Goal: Navigation & Orientation: Find specific page/section

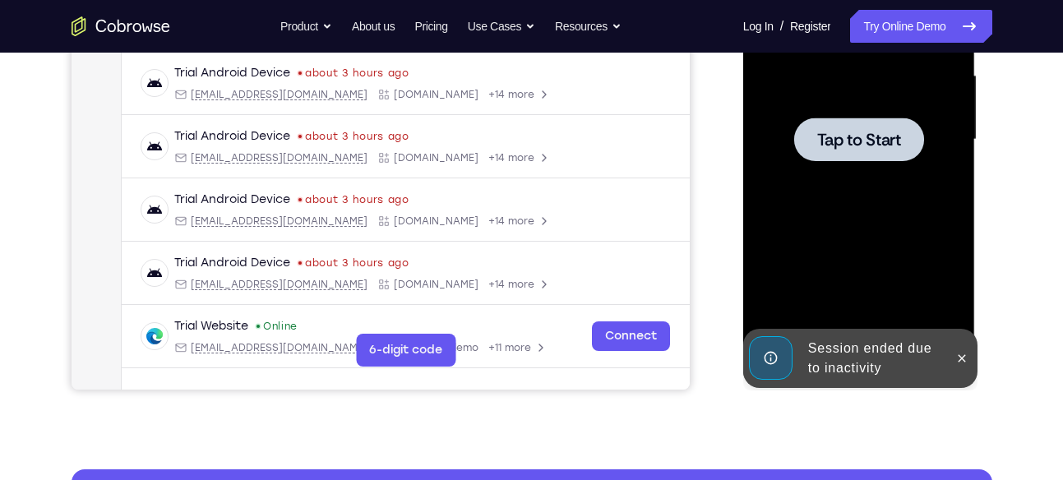
scroll to position [375, 0]
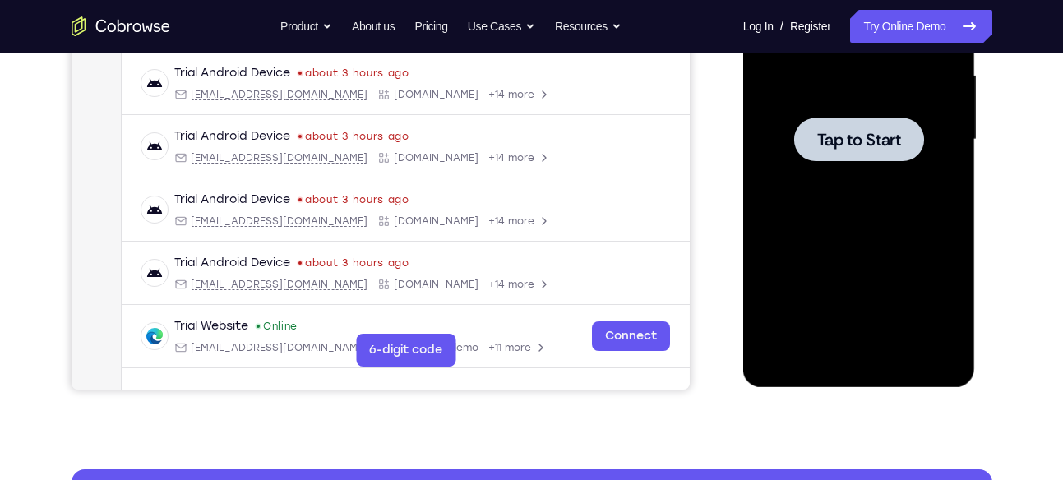
click at [812, 171] on div at bounding box center [858, 140] width 207 height 460
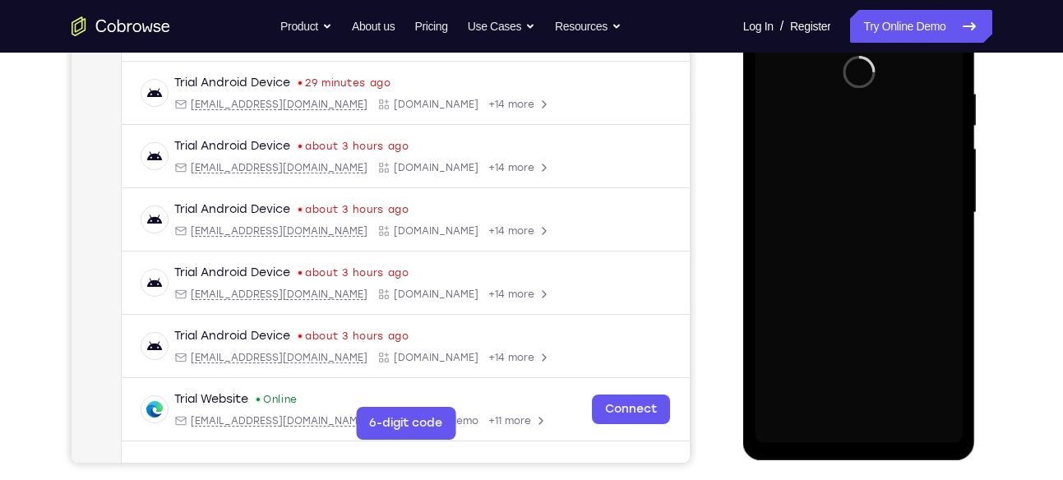
scroll to position [302, 0]
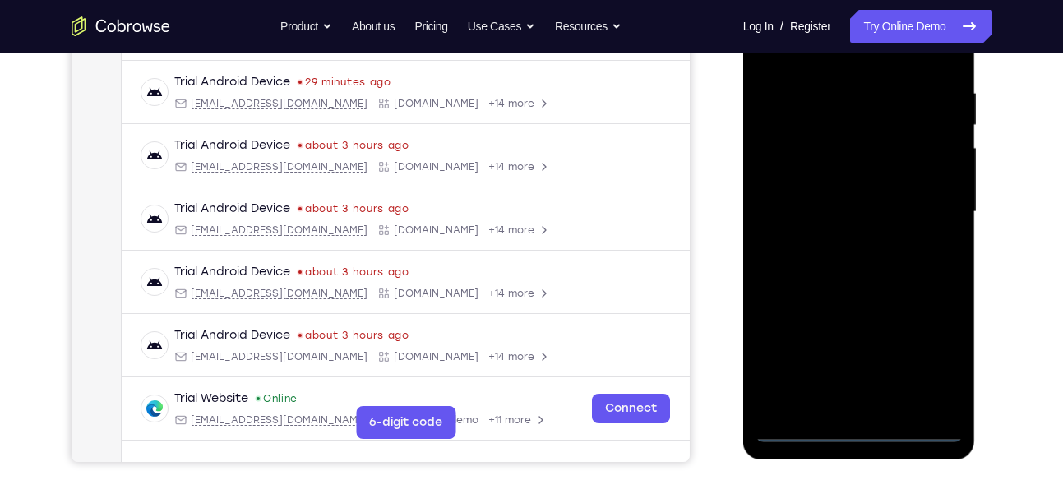
click at [854, 427] on div at bounding box center [858, 212] width 207 height 460
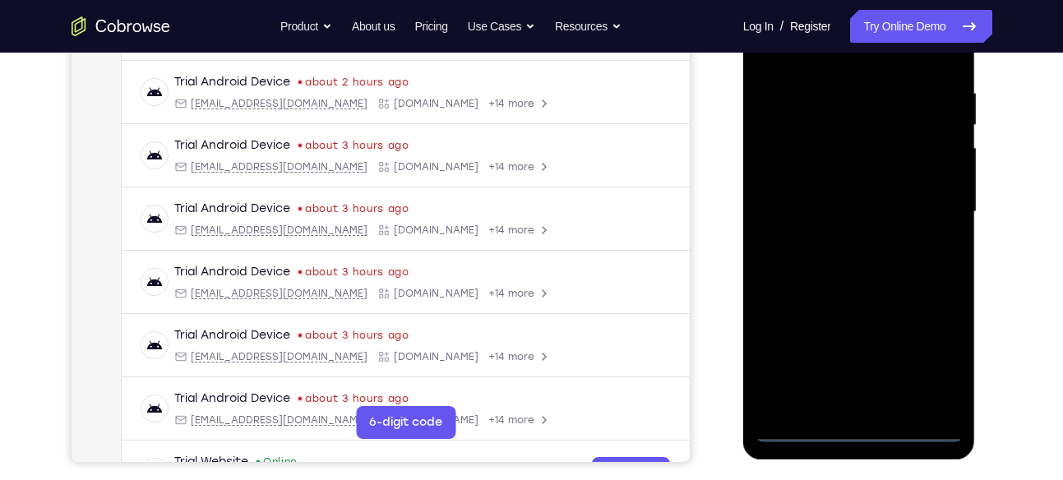
click at [924, 354] on div at bounding box center [858, 212] width 207 height 460
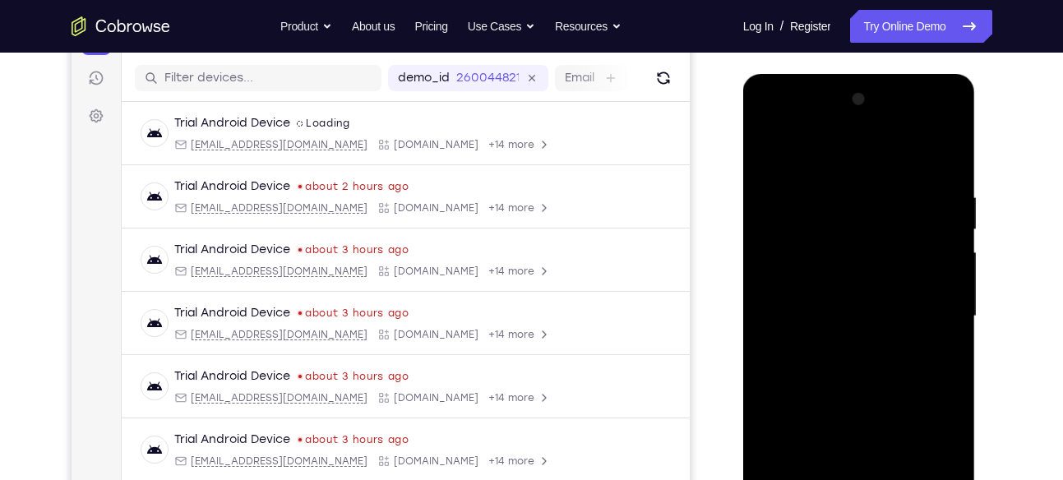
scroll to position [197, 0]
click at [787, 122] on div at bounding box center [858, 317] width 207 height 460
click at [921, 310] on div at bounding box center [858, 317] width 207 height 460
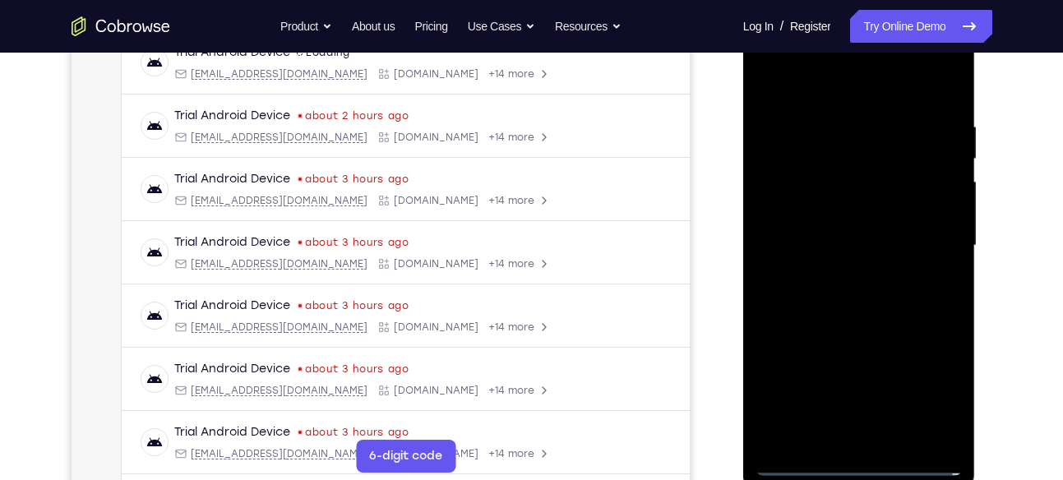
scroll to position [270, 0]
click at [848, 277] on div at bounding box center [858, 245] width 207 height 460
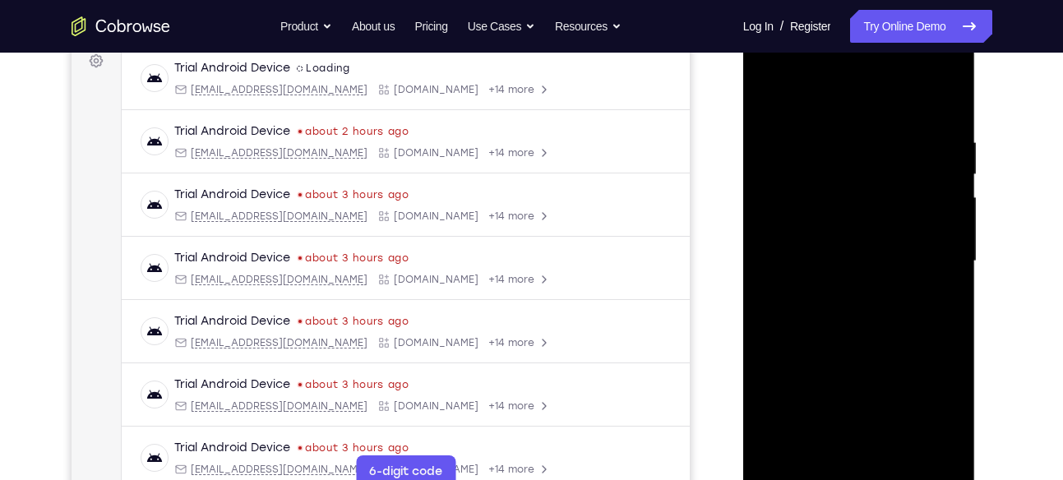
scroll to position [252, 0]
click at [866, 229] on div at bounding box center [858, 262] width 207 height 460
click at [828, 253] on div at bounding box center [858, 262] width 207 height 460
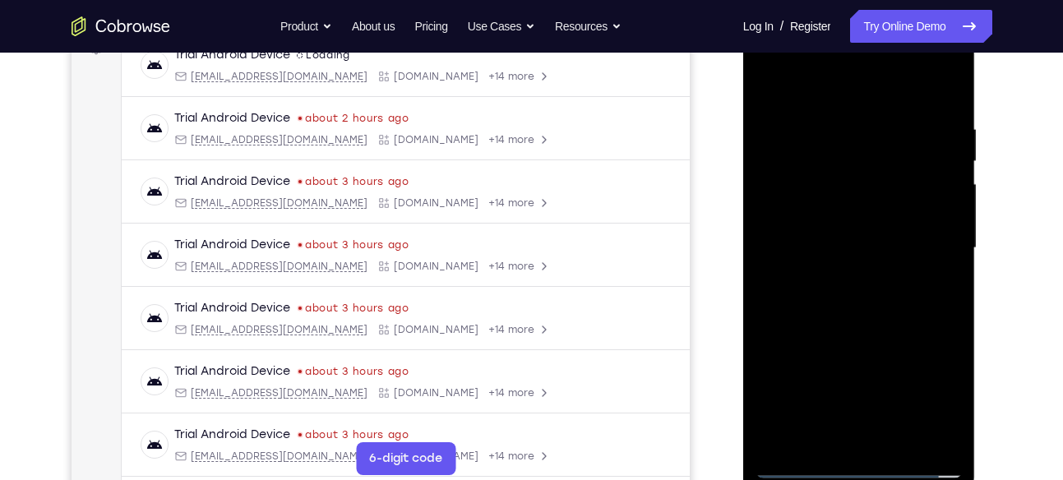
scroll to position [267, 0]
click at [830, 281] on div at bounding box center [858, 247] width 207 height 460
click at [832, 279] on div at bounding box center [858, 247] width 207 height 460
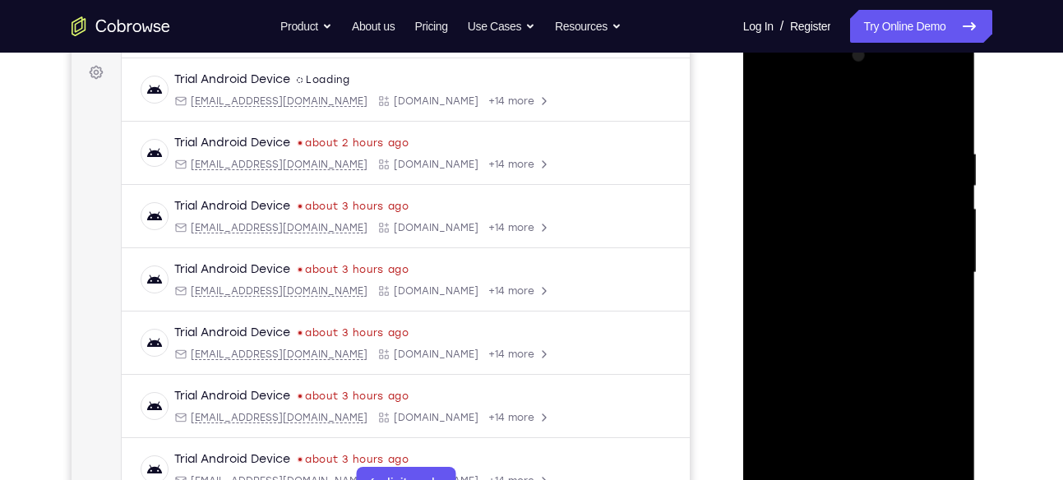
scroll to position [240, 0]
click at [862, 233] on div at bounding box center [858, 274] width 207 height 460
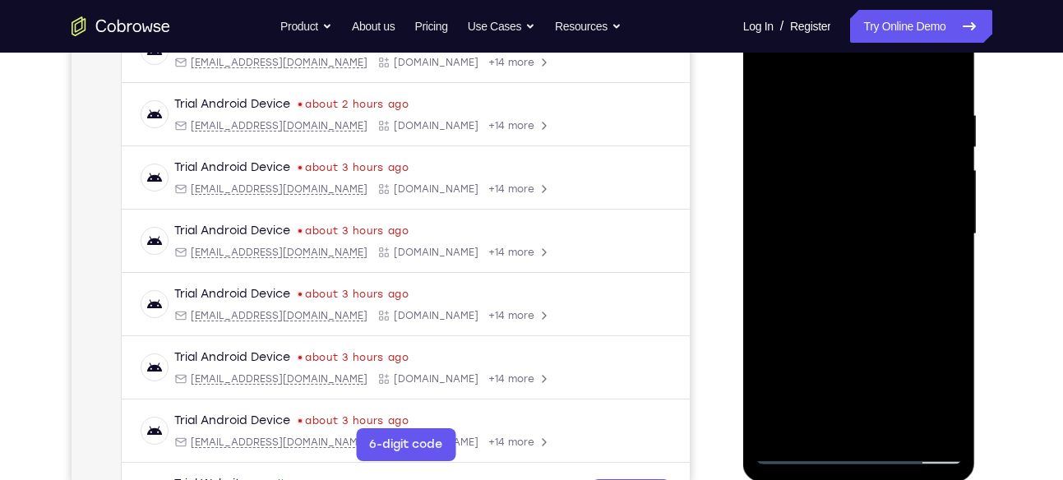
scroll to position [259, 0]
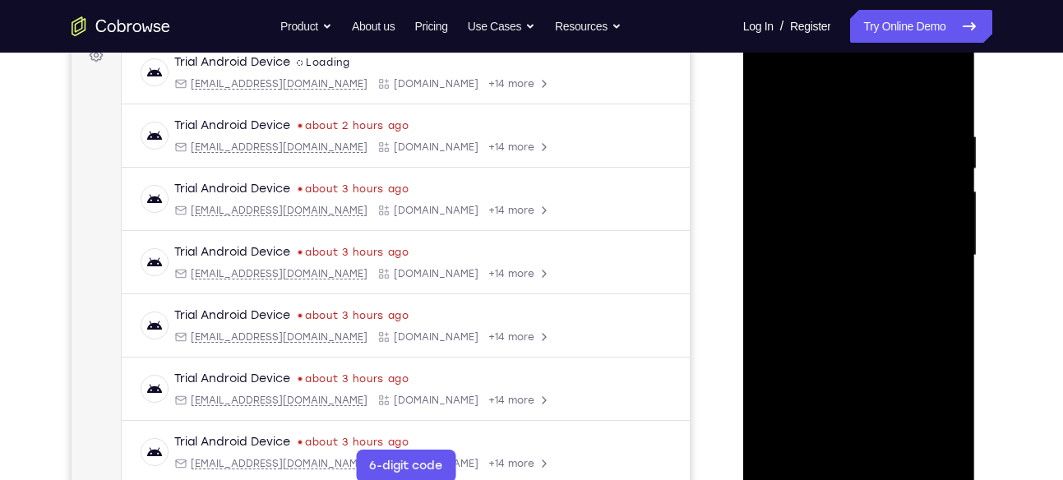
drag, startPoint x: 879, startPoint y: 348, endPoint x: 879, endPoint y: 247, distance: 101.9
click at [879, 247] on div at bounding box center [858, 255] width 207 height 460
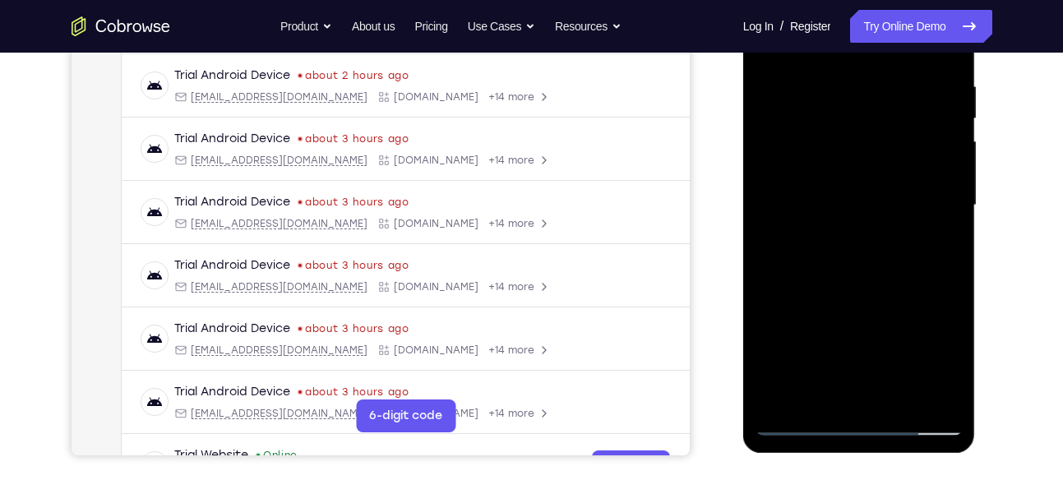
scroll to position [326, 0]
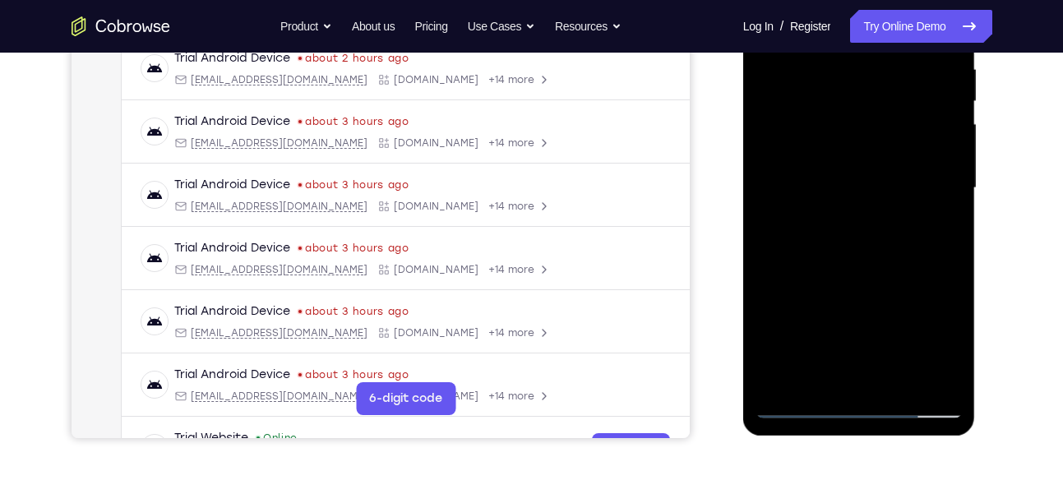
click at [787, 377] on div at bounding box center [858, 188] width 207 height 460
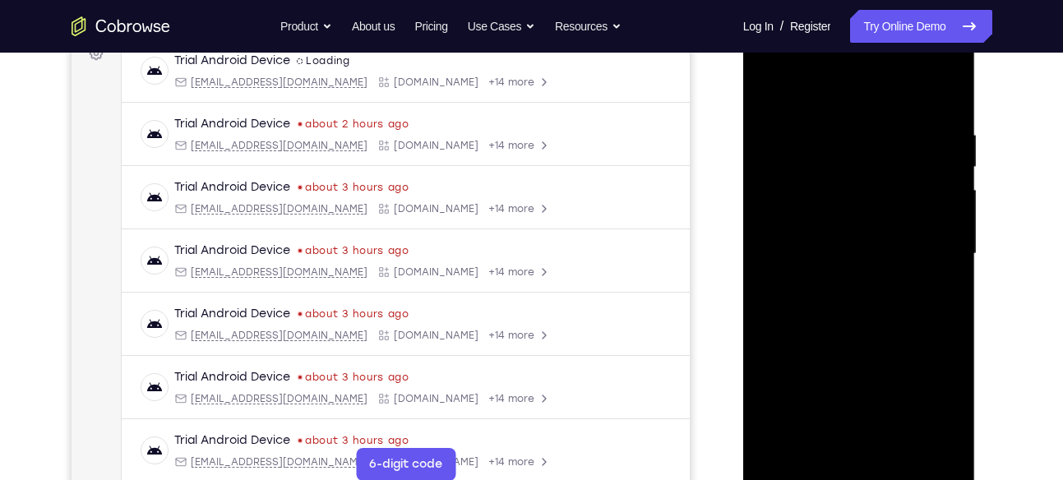
scroll to position [256, 0]
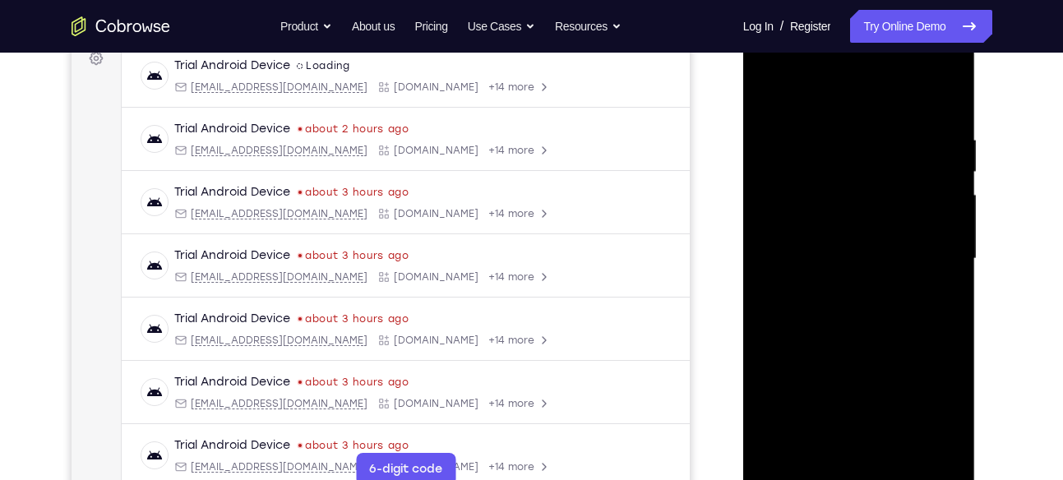
click at [839, 150] on div at bounding box center [858, 259] width 207 height 460
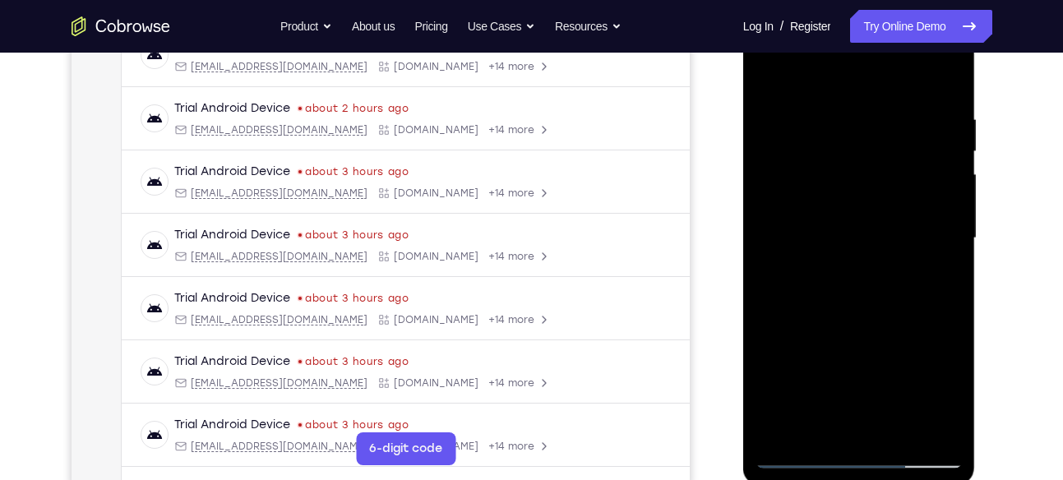
scroll to position [270, 0]
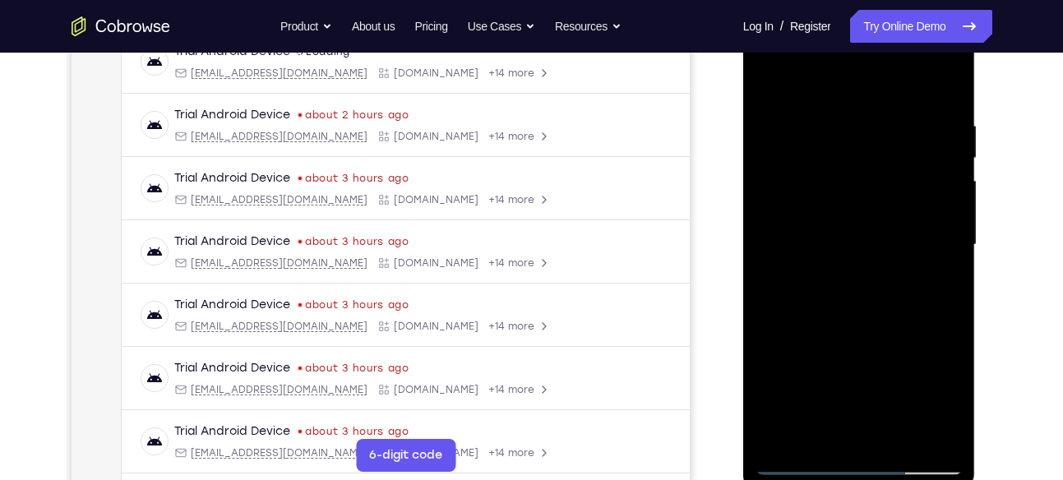
click at [947, 182] on div at bounding box center [858, 245] width 207 height 460
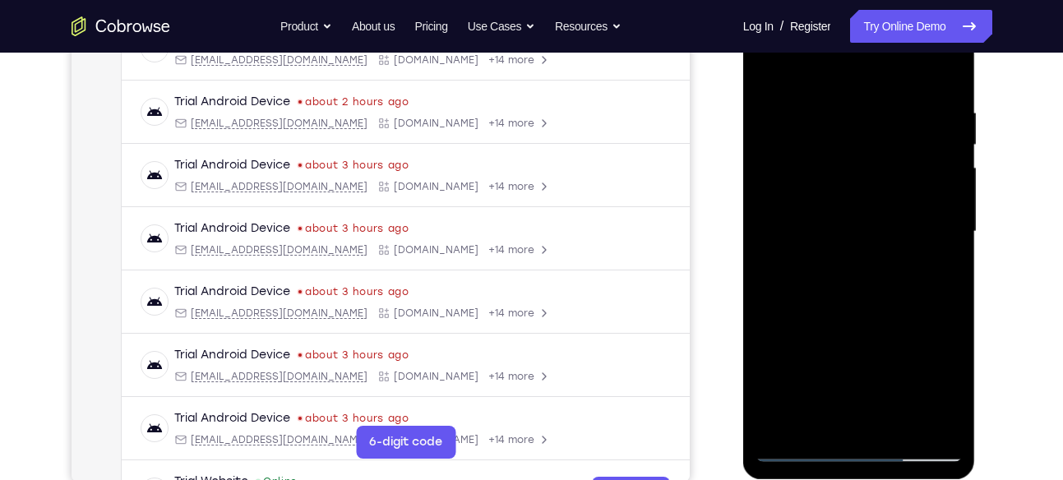
scroll to position [284, 0]
click at [940, 182] on div at bounding box center [858, 231] width 207 height 460
click at [947, 207] on div at bounding box center [858, 231] width 207 height 460
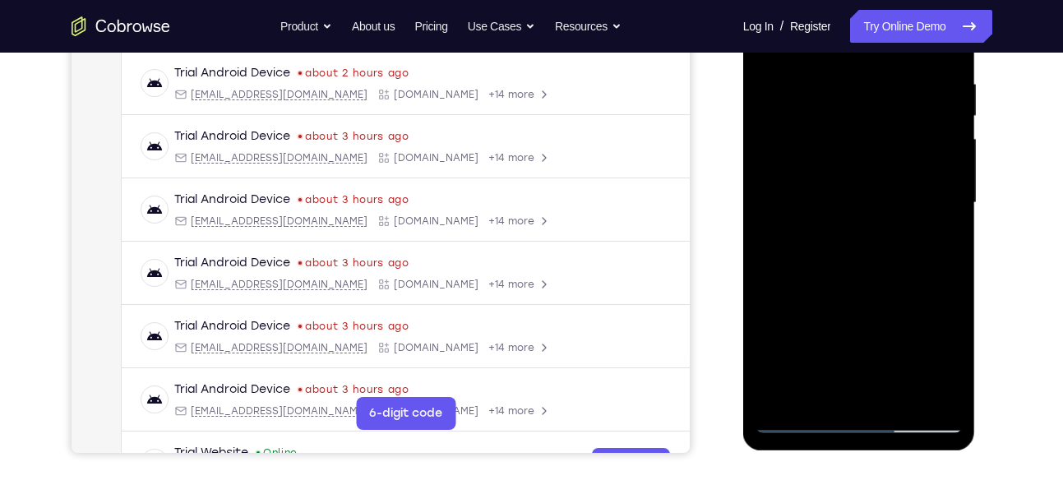
scroll to position [279, 0]
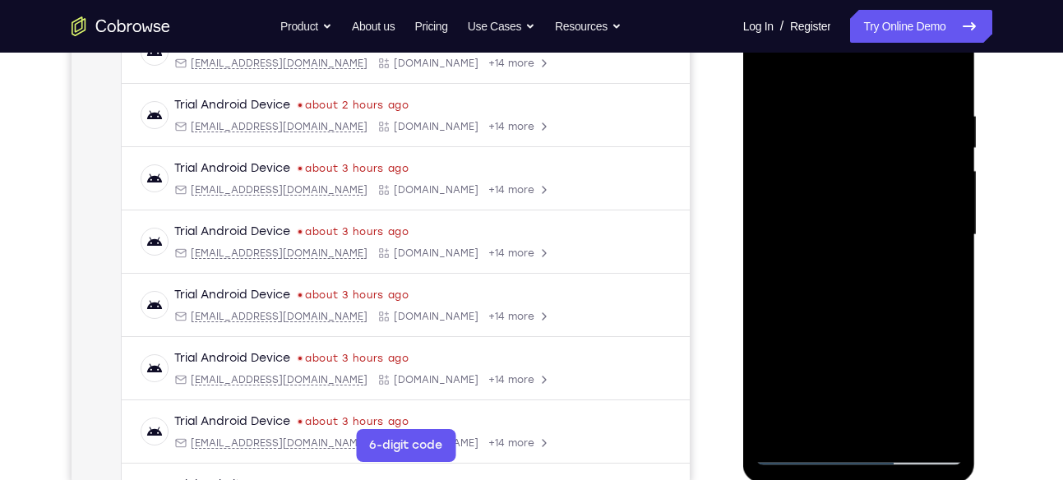
click at [941, 208] on div at bounding box center [858, 235] width 207 height 460
click at [942, 186] on div at bounding box center [858, 235] width 207 height 460
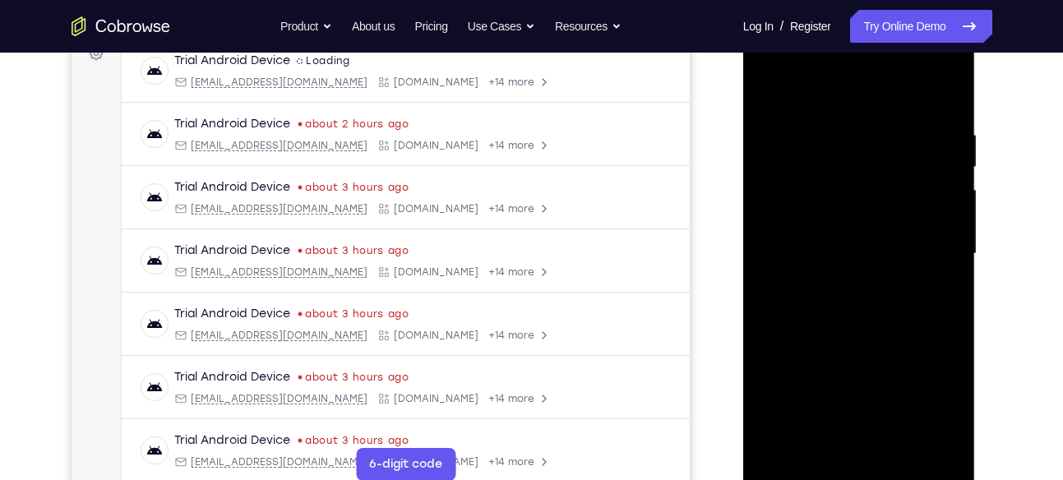
scroll to position [260, 0]
click at [947, 178] on div at bounding box center [858, 255] width 207 height 460
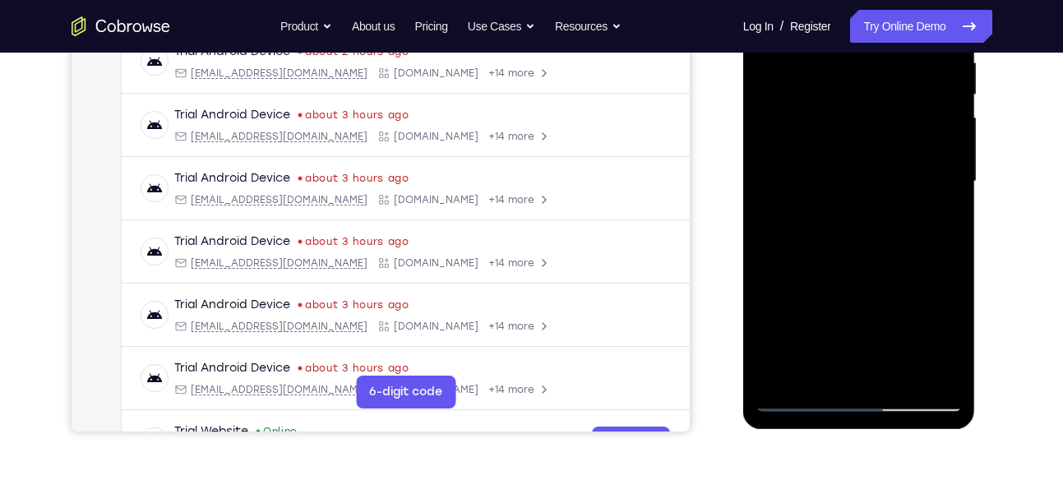
scroll to position [335, 0]
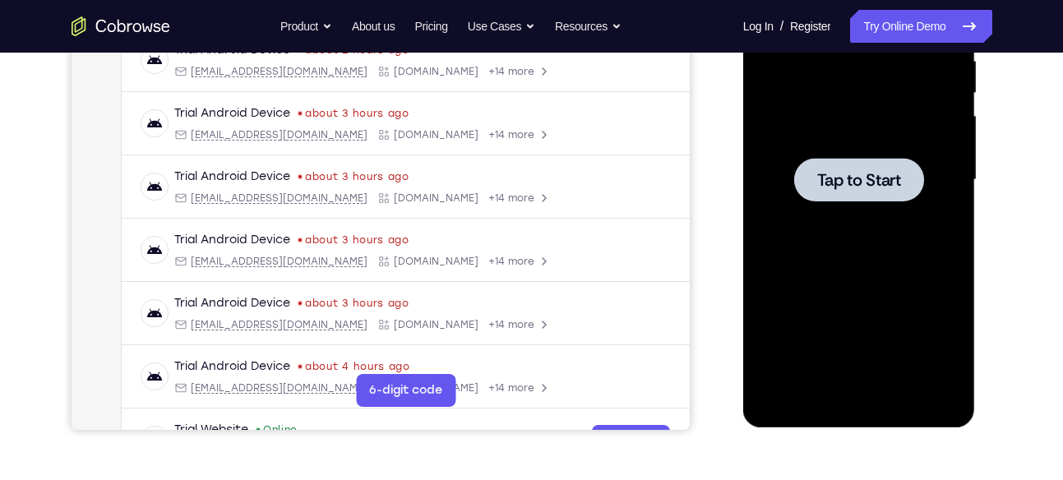
click at [910, 219] on div at bounding box center [858, 180] width 207 height 460
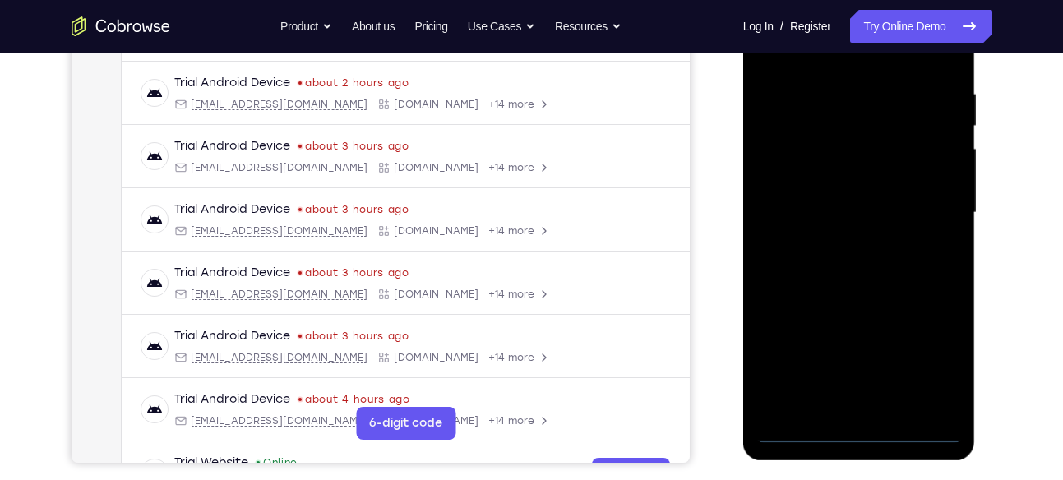
scroll to position [312, 0]
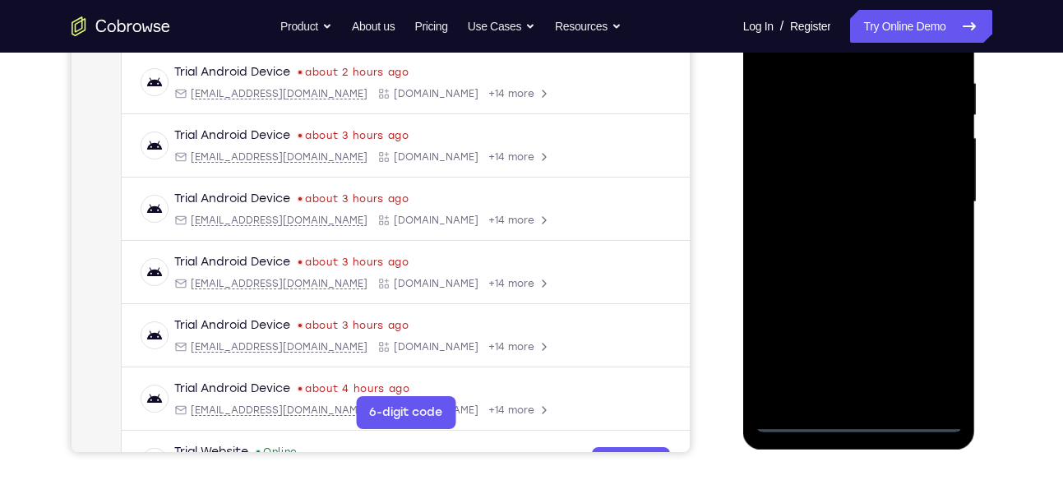
click at [869, 423] on div at bounding box center [858, 202] width 207 height 460
click at [930, 349] on div at bounding box center [858, 202] width 207 height 460
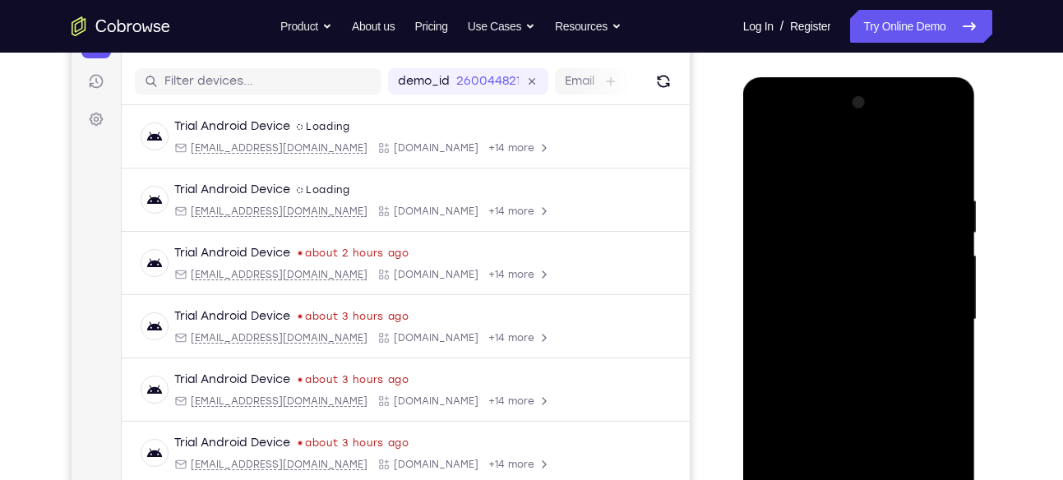
scroll to position [193, 0]
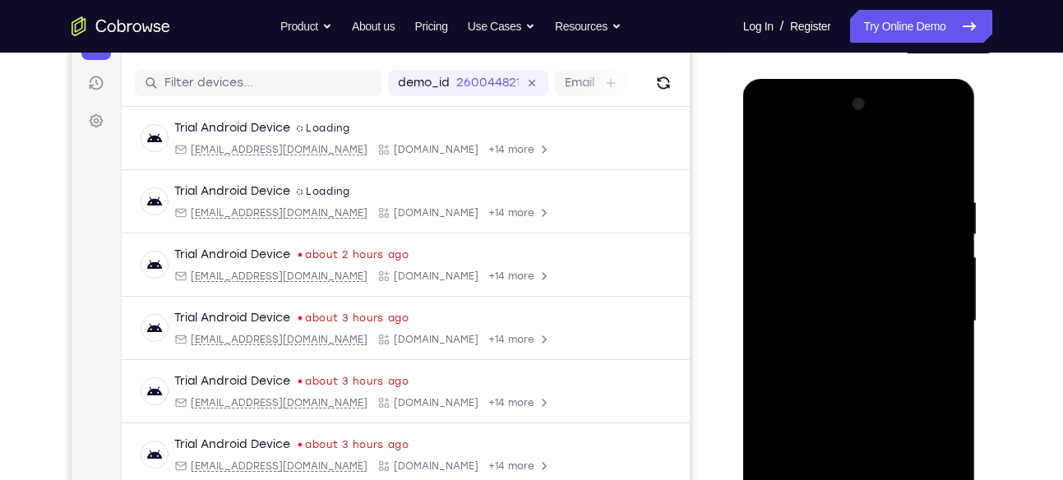
click at [787, 128] on div at bounding box center [858, 321] width 207 height 460
click at [771, 125] on div at bounding box center [858, 321] width 207 height 460
click at [843, 225] on div at bounding box center [858, 321] width 207 height 460
click at [870, 192] on div at bounding box center [858, 321] width 207 height 460
click at [858, 188] on div at bounding box center [858, 321] width 207 height 460
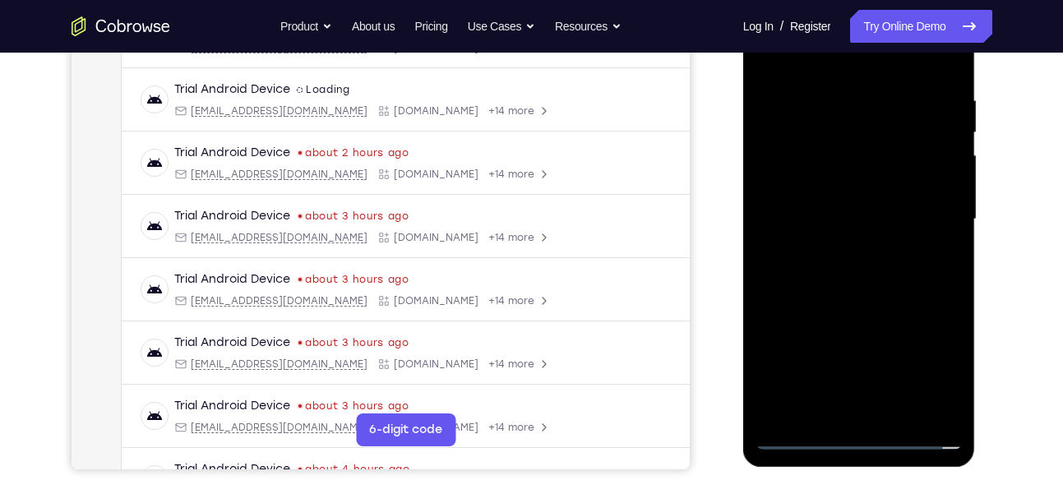
scroll to position [297, 0]
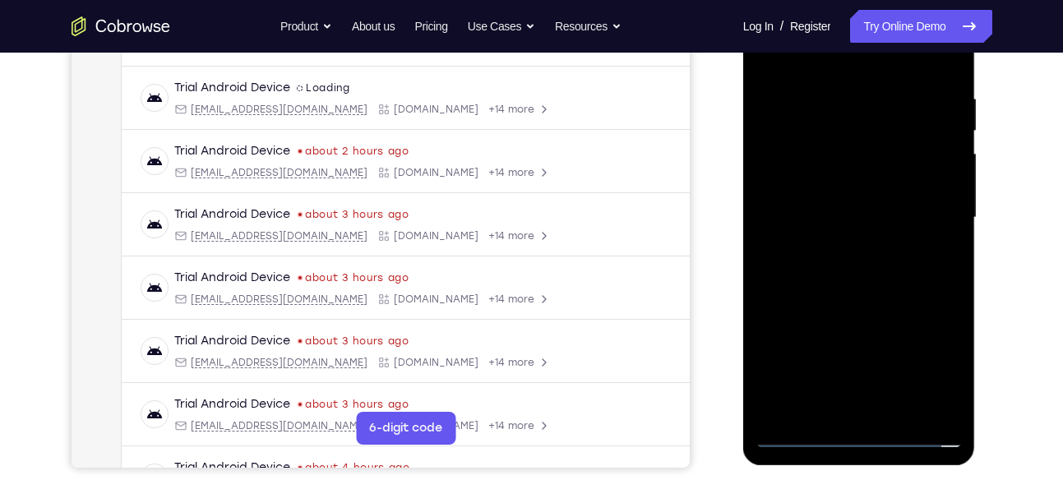
click at [947, 408] on div at bounding box center [858, 218] width 207 height 460
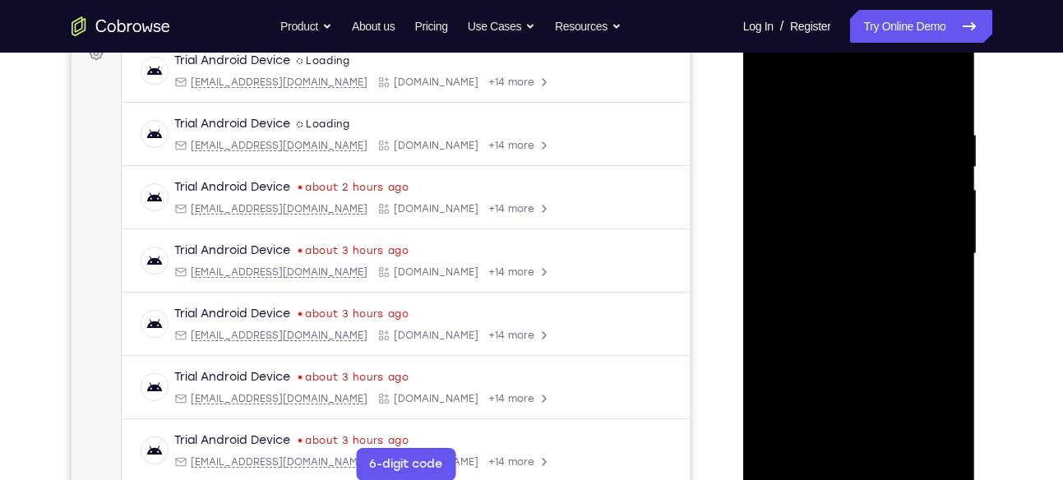
scroll to position [286, 0]
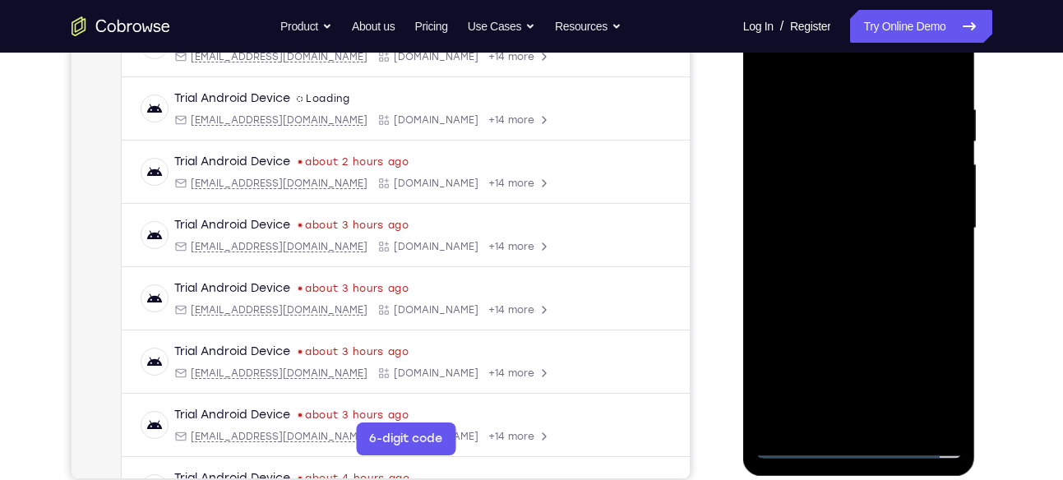
click at [806, 168] on div at bounding box center [858, 228] width 207 height 460
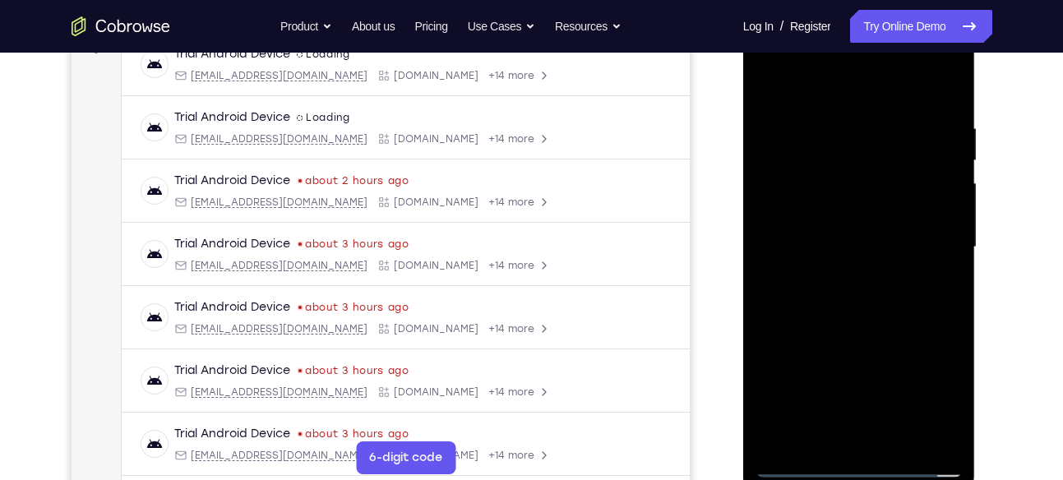
click at [852, 329] on div at bounding box center [858, 247] width 207 height 460
click at [847, 234] on div at bounding box center [858, 247] width 207 height 460
click at [840, 246] on div at bounding box center [858, 247] width 207 height 460
click at [860, 222] on div at bounding box center [858, 247] width 207 height 460
click at [832, 256] on div at bounding box center [858, 247] width 207 height 460
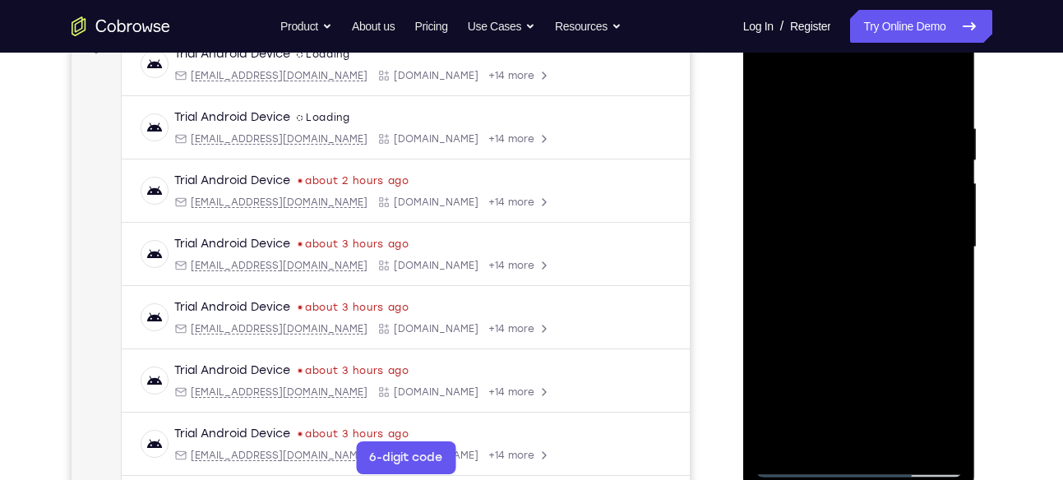
click at [817, 310] on div at bounding box center [858, 247] width 207 height 460
click at [850, 260] on div at bounding box center [858, 247] width 207 height 460
click at [834, 328] on div at bounding box center [858, 247] width 207 height 460
click at [860, 224] on div at bounding box center [858, 247] width 207 height 460
drag, startPoint x: 839, startPoint y: 407, endPoint x: 840, endPoint y: 288, distance: 118.4
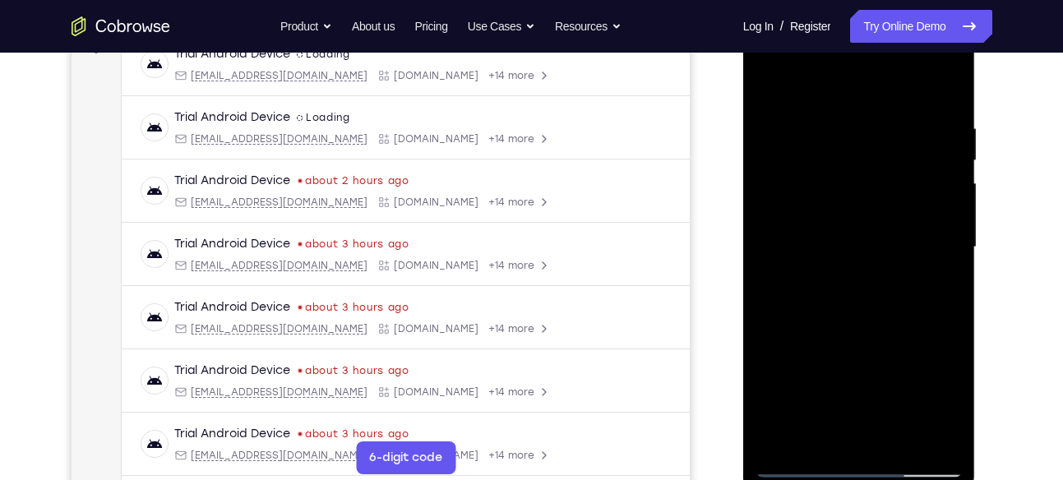
click at [840, 288] on div at bounding box center [858, 247] width 207 height 460
click at [836, 431] on div at bounding box center [858, 247] width 207 height 460
click at [857, 215] on div at bounding box center [858, 247] width 207 height 460
click at [824, 279] on div at bounding box center [858, 247] width 207 height 460
click at [873, 219] on div at bounding box center [858, 247] width 207 height 460
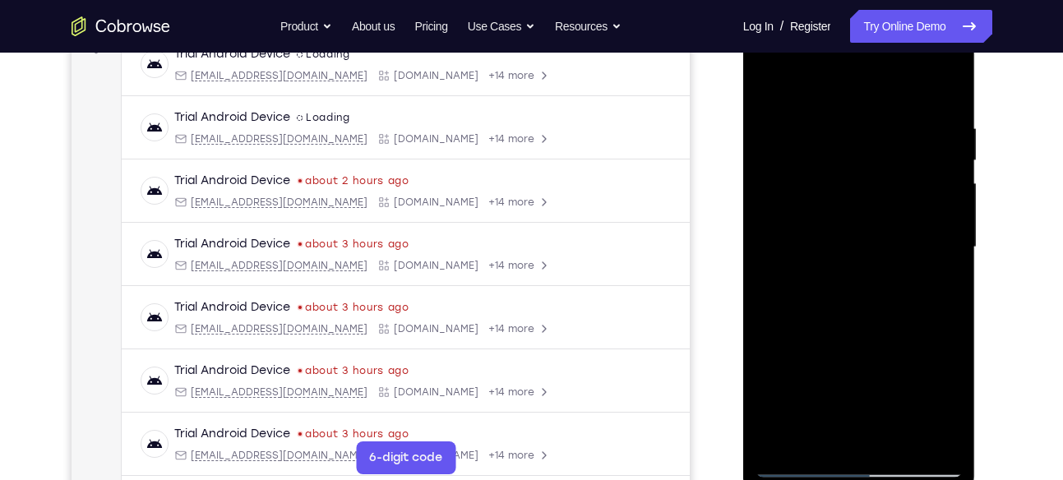
click at [861, 197] on div at bounding box center [858, 247] width 207 height 460
click at [770, 93] on div at bounding box center [858, 247] width 207 height 460
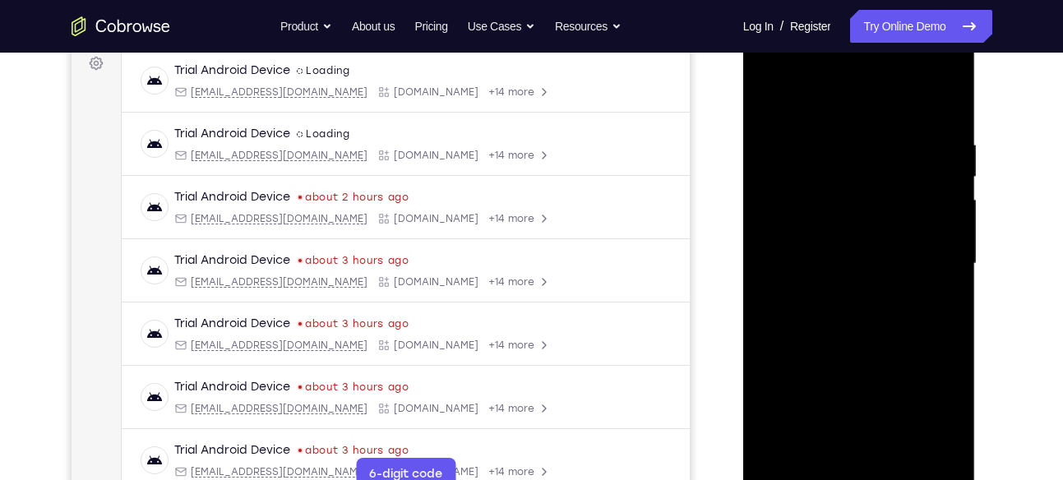
scroll to position [233, 0]
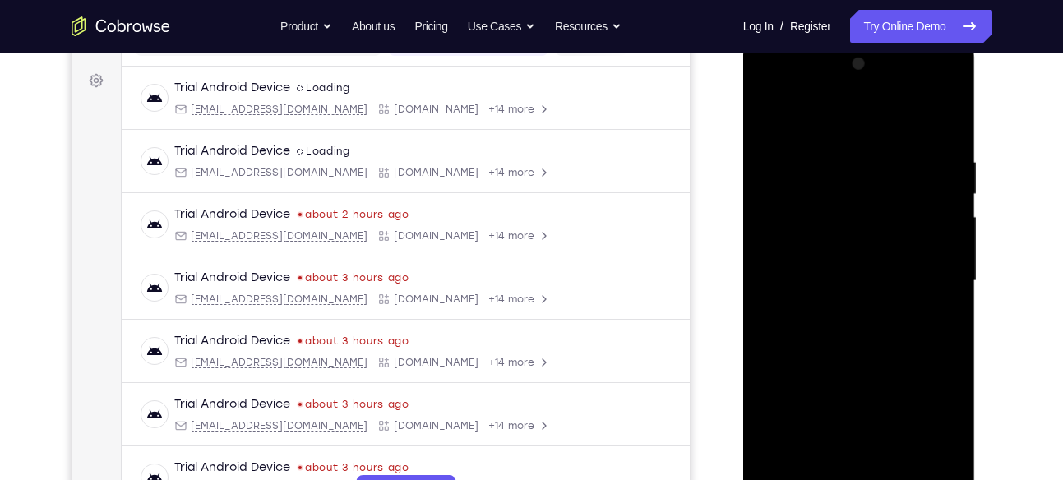
click at [871, 92] on div at bounding box center [858, 281] width 207 height 460
click at [811, 313] on div at bounding box center [858, 281] width 207 height 460
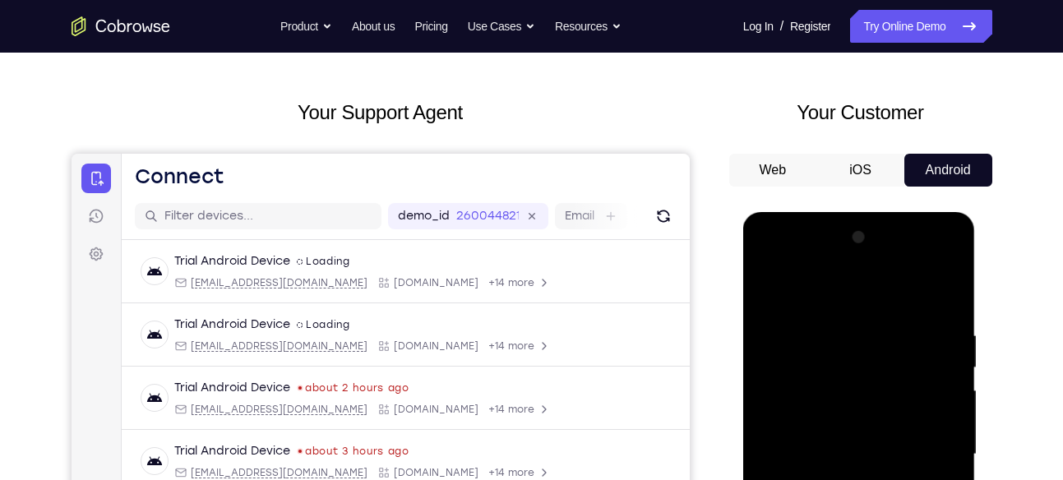
scroll to position [0, 0]
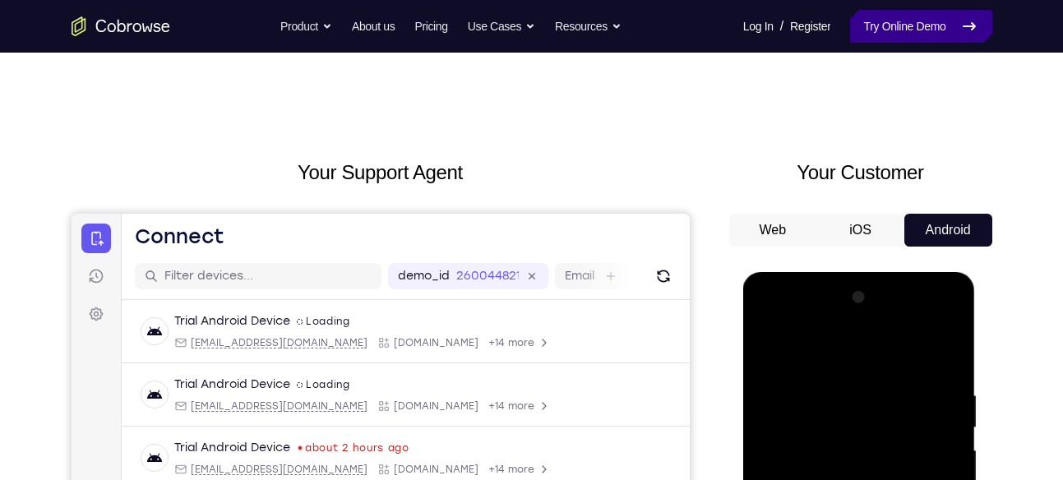
click at [933, 34] on link "Try Online Demo" at bounding box center [920, 26] width 141 height 33
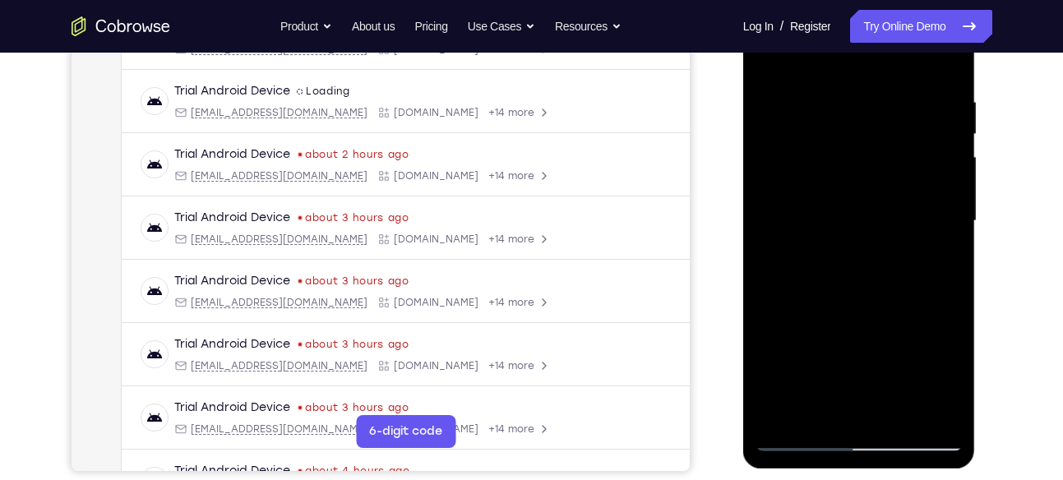
scroll to position [301, 0]
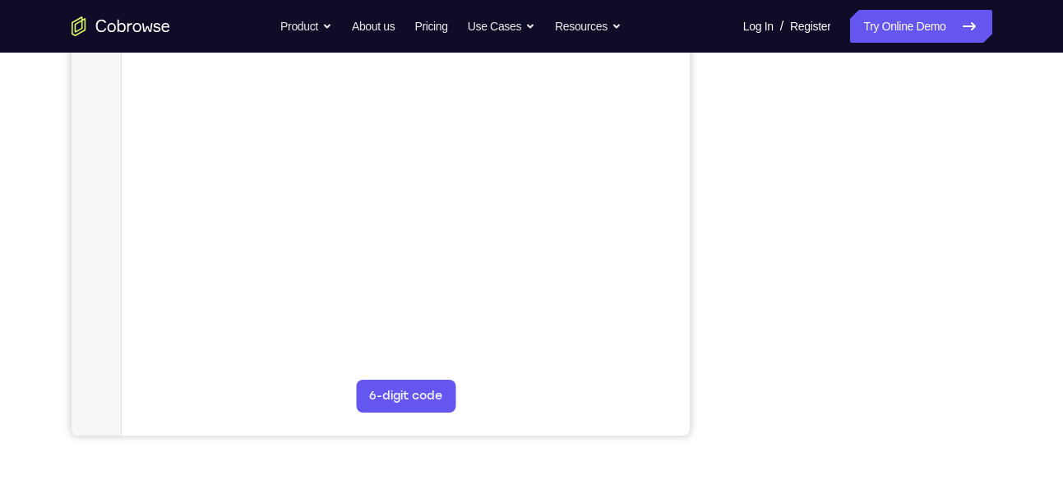
scroll to position [342, 0]
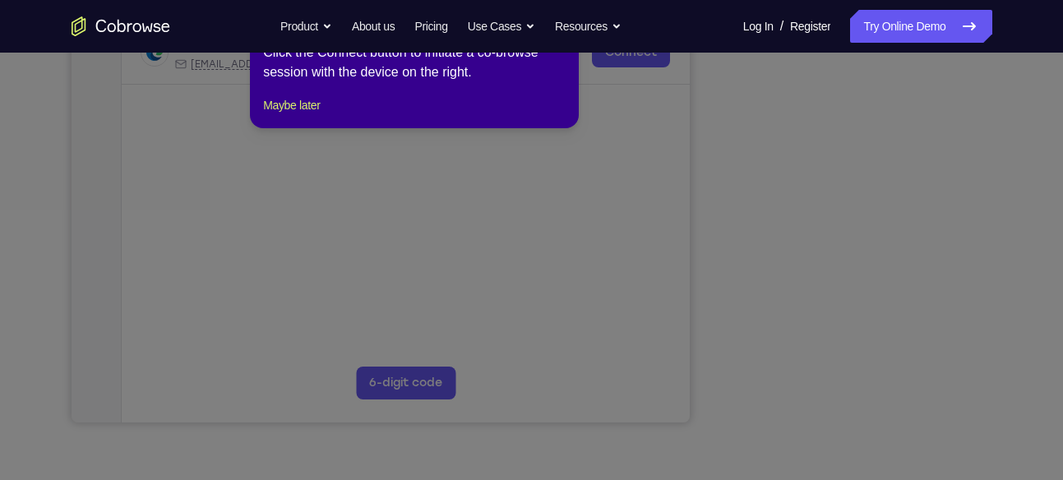
click at [931, 322] on icon at bounding box center [537, 227] width 1075 height 505
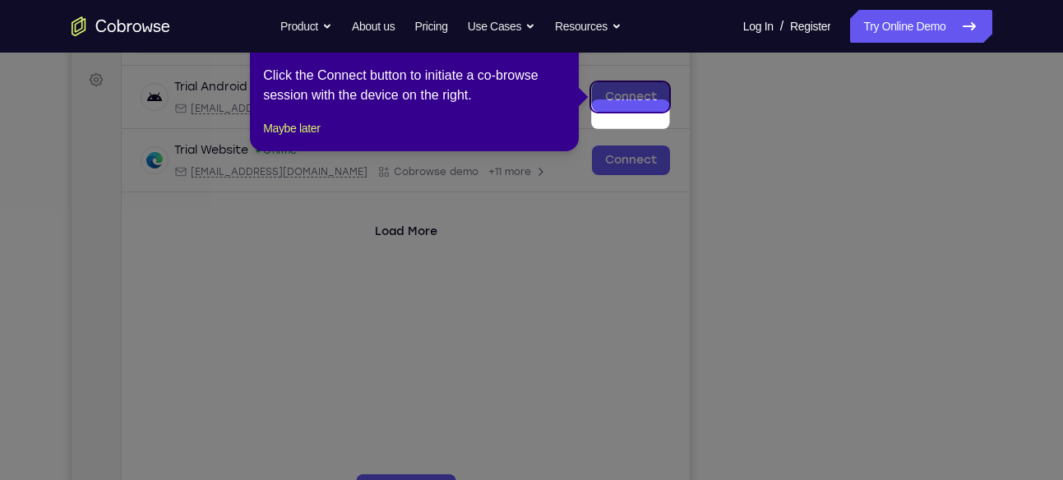
scroll to position [192, 0]
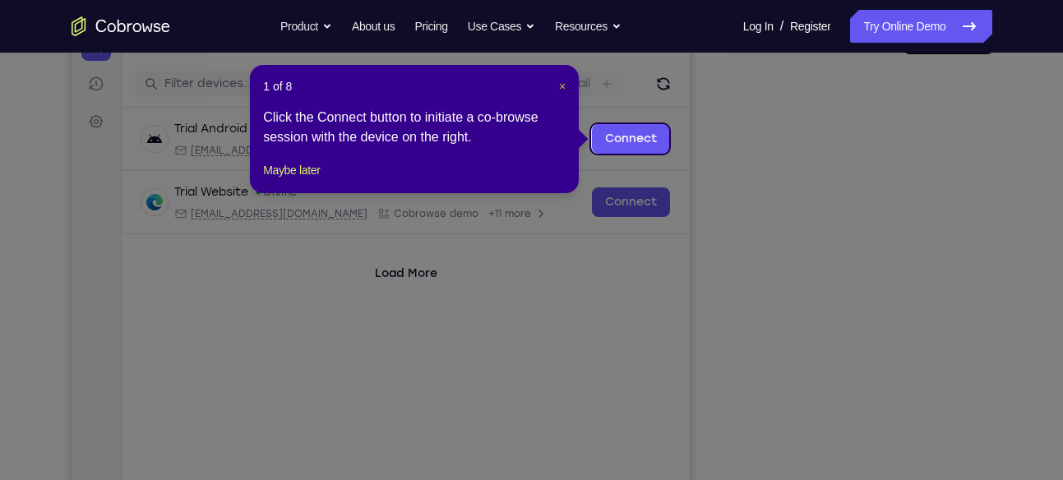
click at [559, 87] on span "×" at bounding box center [562, 86] width 7 height 13
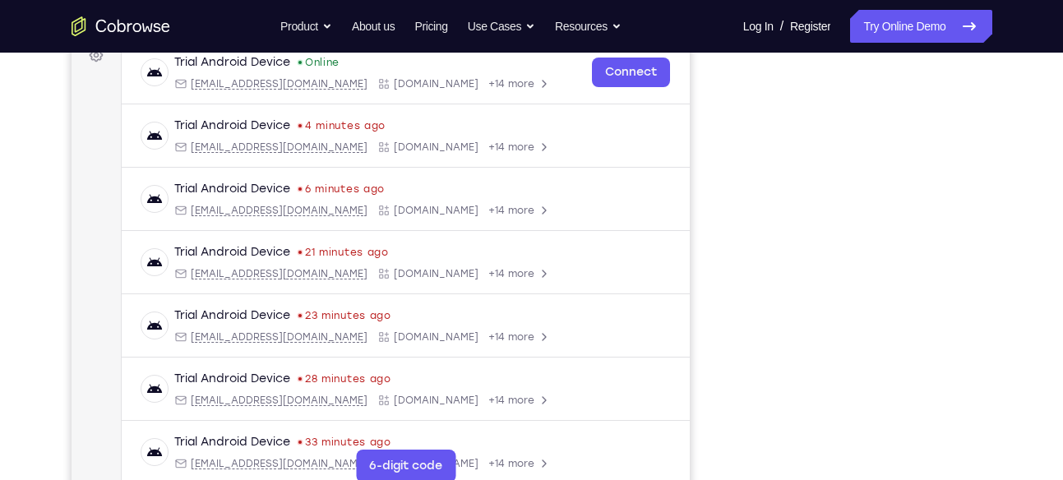
scroll to position [280, 0]
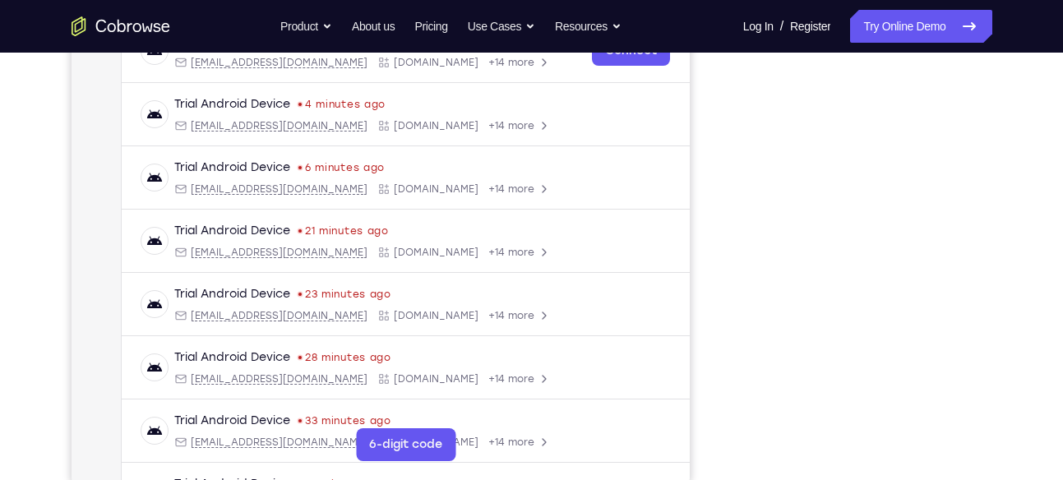
click at [1027, 275] on div "Your Support Agent Your Customer Web iOS Android Next Steps We’d be happy to gi…" at bounding box center [532, 314] width 1052 height 1084
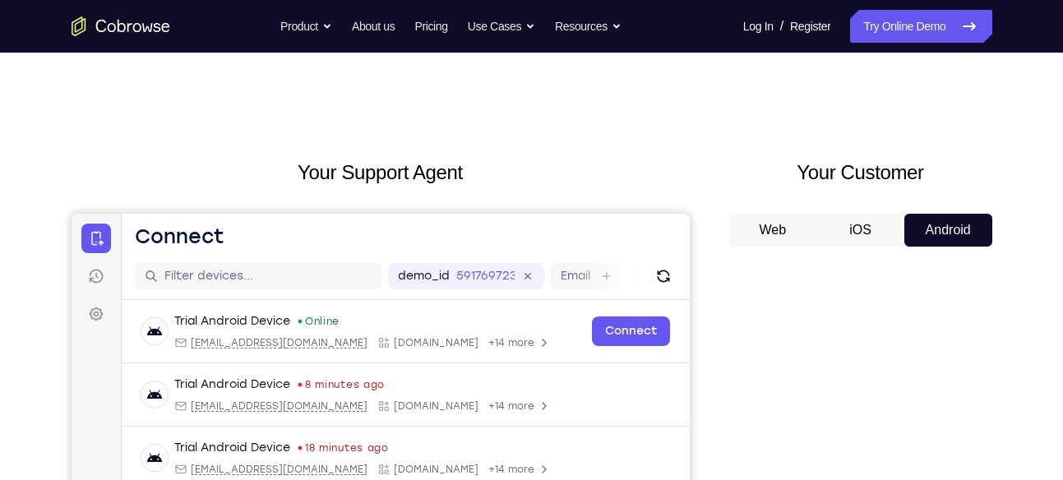
scroll to position [1, 0]
